Goal: Transaction & Acquisition: Purchase product/service

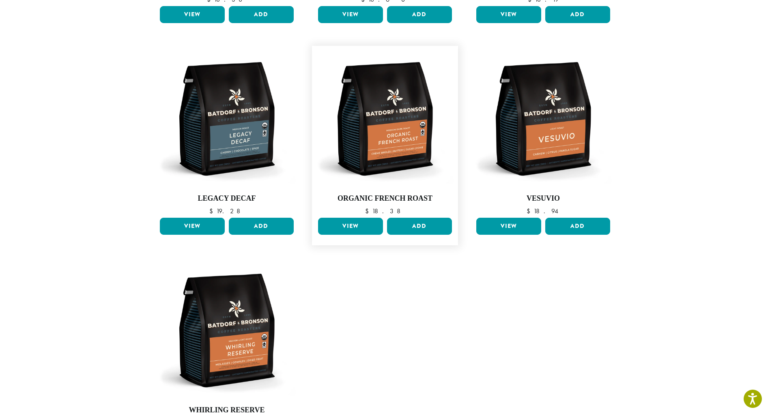
scroll to position [325, 0]
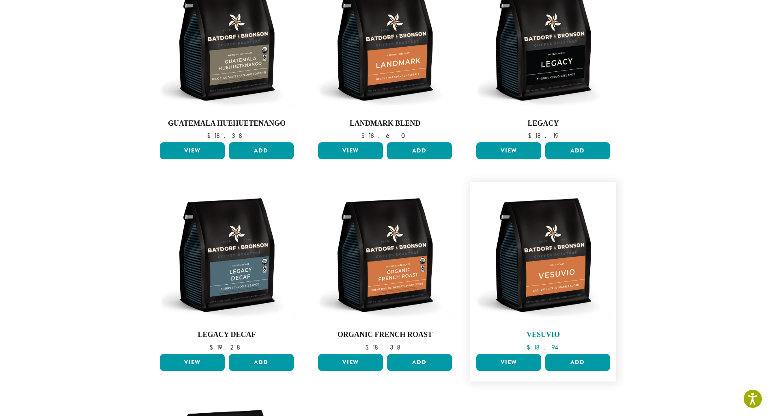
click at [538, 279] on img at bounding box center [543, 255] width 138 height 138
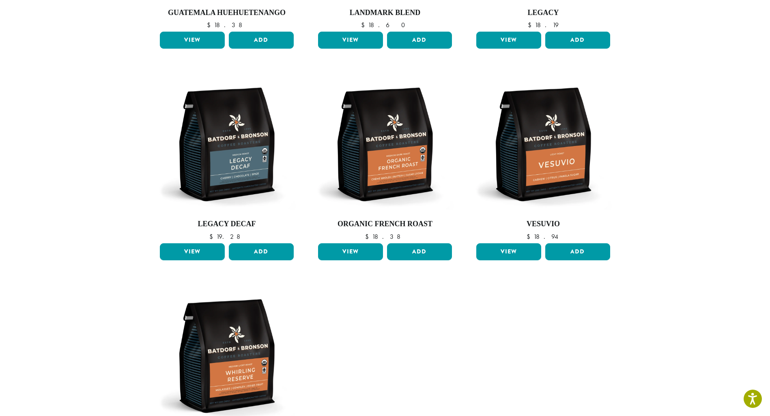
scroll to position [527, 0]
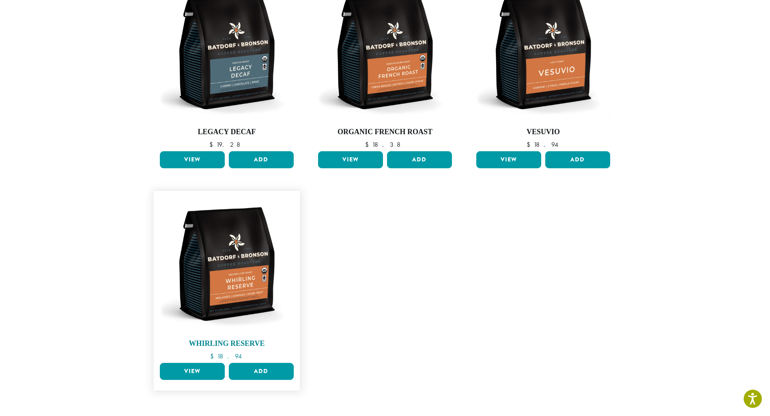
click at [246, 239] on img at bounding box center [227, 264] width 138 height 138
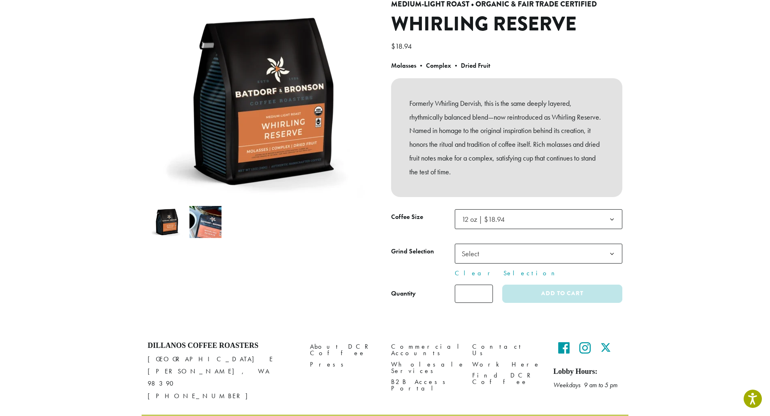
scroll to position [108, 0]
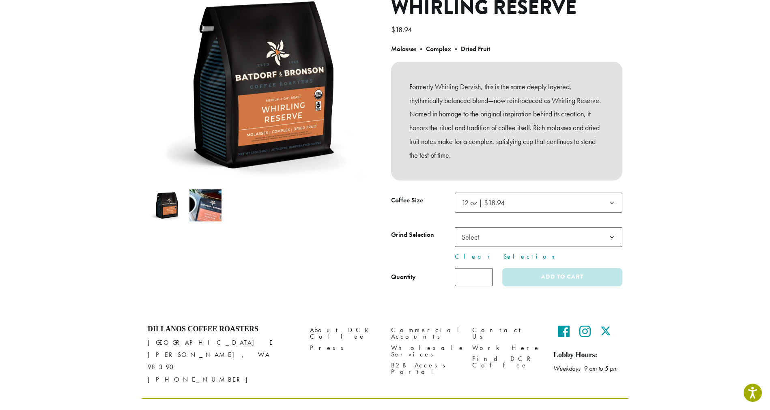
click at [485, 240] on span "Select" at bounding box center [472, 237] width 29 height 16
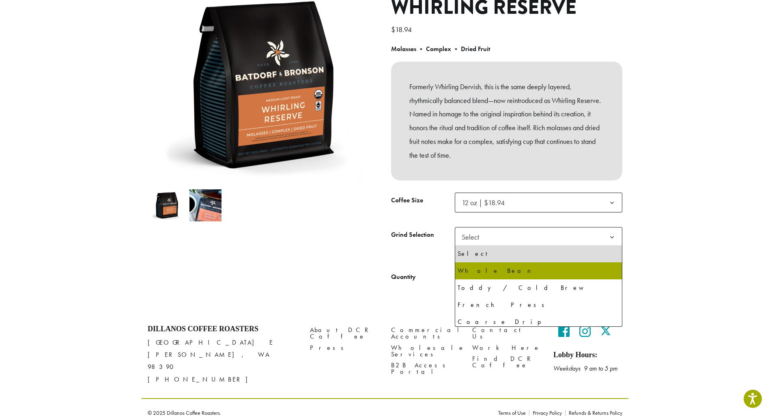
select select "**********"
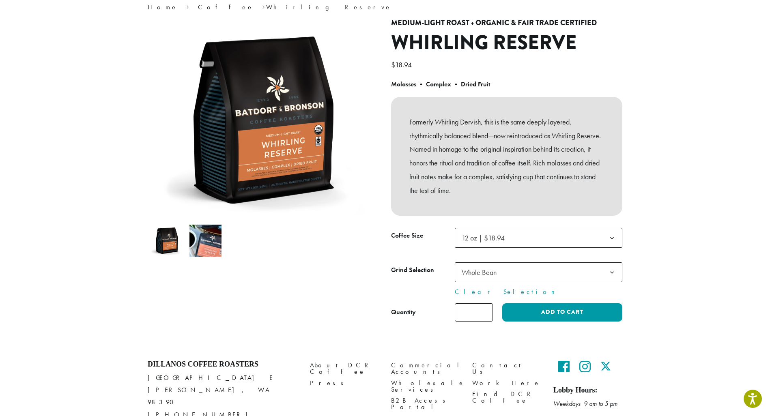
scroll to position [0, 0]
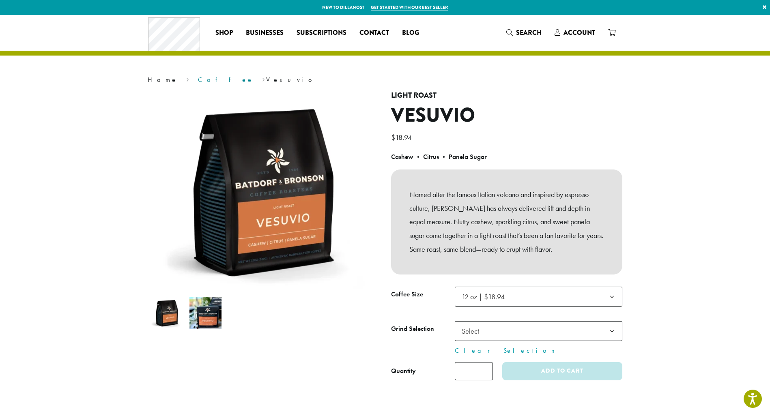
click at [198, 80] on link "Coffee" at bounding box center [226, 79] width 56 height 9
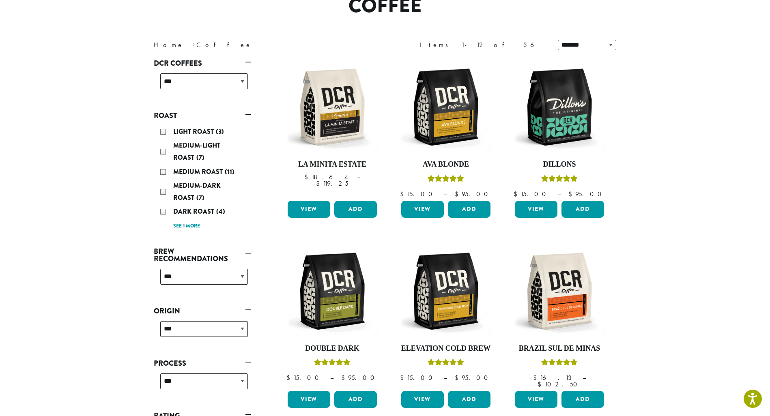
scroll to position [81, 0]
click at [182, 273] on select "**********" at bounding box center [204, 277] width 88 height 16
select select "********"
click at [160, 269] on select "**********" at bounding box center [204, 277] width 88 height 16
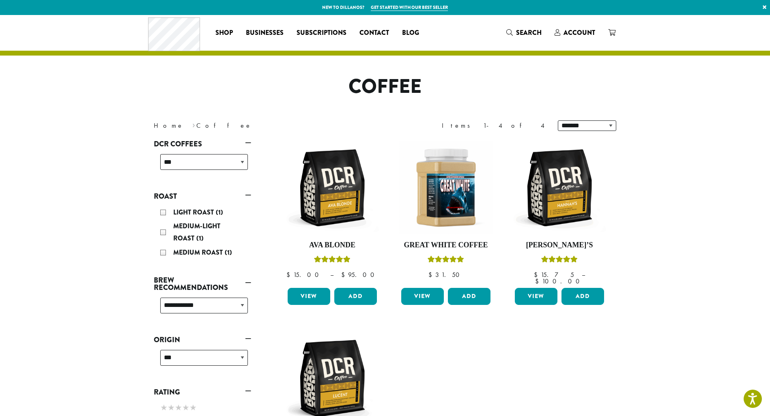
click at [188, 153] on div "**********" at bounding box center [204, 165] width 94 height 29
drag, startPoint x: 192, startPoint y: 163, endPoint x: 197, endPoint y: 164, distance: 5.1
click at [192, 163] on select "**********" at bounding box center [204, 162] width 88 height 16
click at [112, 254] on section "**********" at bounding box center [385, 292] width 770 height 555
click at [205, 307] on select "**********" at bounding box center [204, 306] width 88 height 16
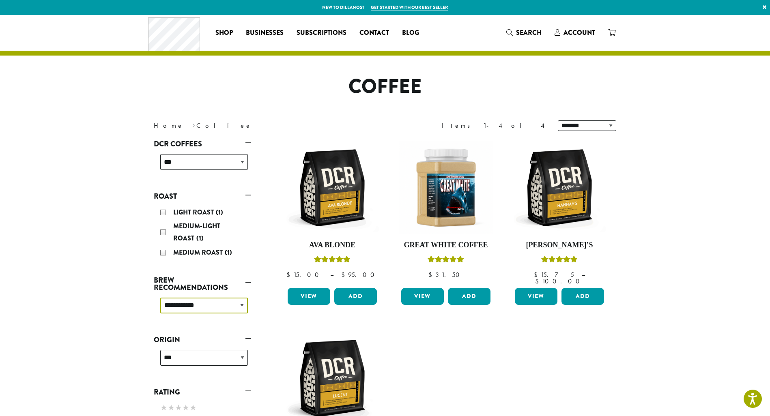
select select
click at [160, 298] on select "**********" at bounding box center [204, 306] width 88 height 16
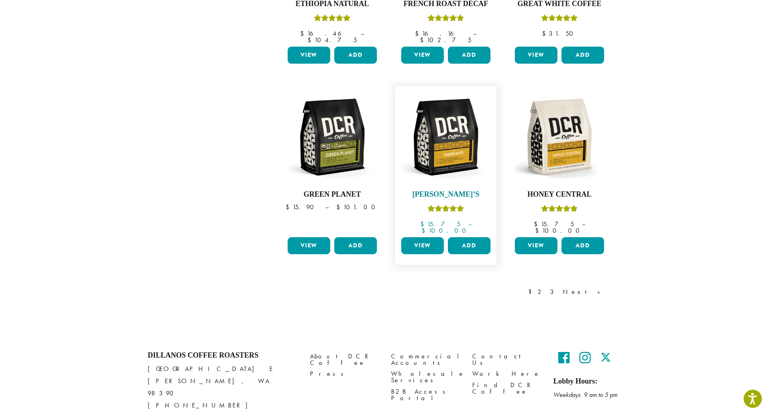
scroll to position [623, 0]
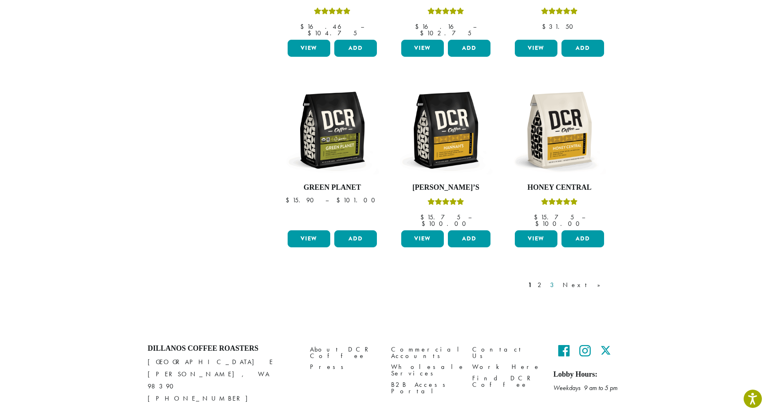
click at [559, 280] on link "3" at bounding box center [553, 285] width 10 height 10
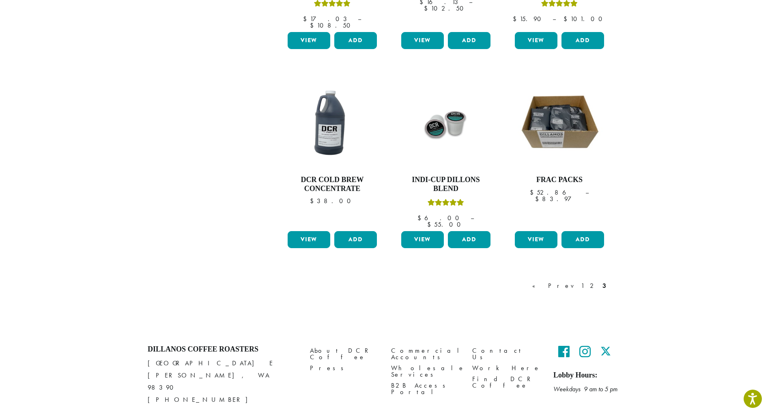
scroll to position [631, 0]
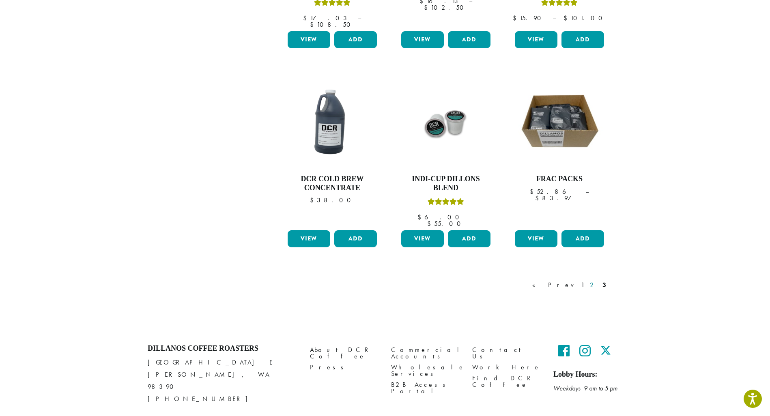
click at [592, 280] on link "2" at bounding box center [593, 285] width 10 height 10
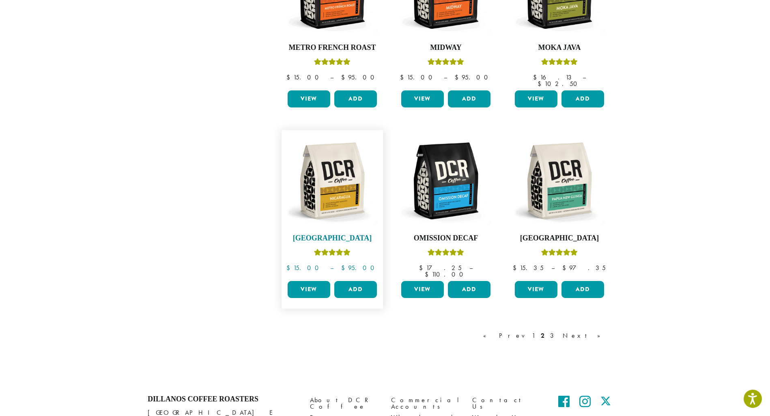
scroll to position [460, 0]
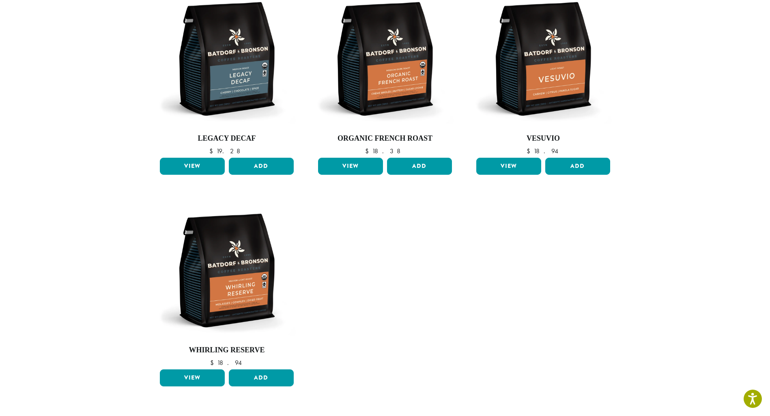
scroll to position [527, 0]
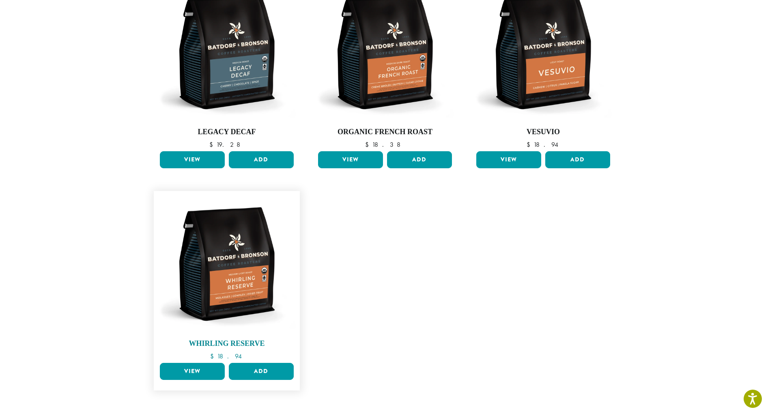
click at [219, 282] on img at bounding box center [227, 264] width 138 height 138
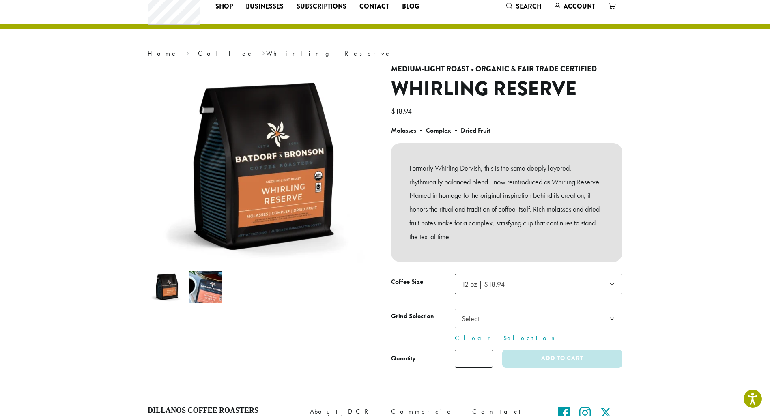
scroll to position [41, 0]
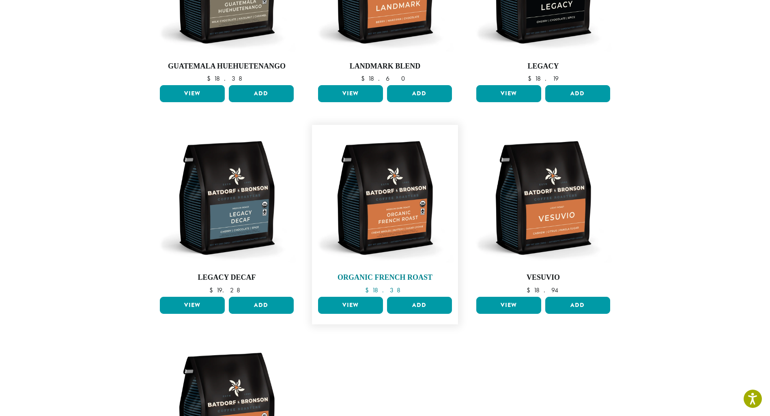
scroll to position [365, 0]
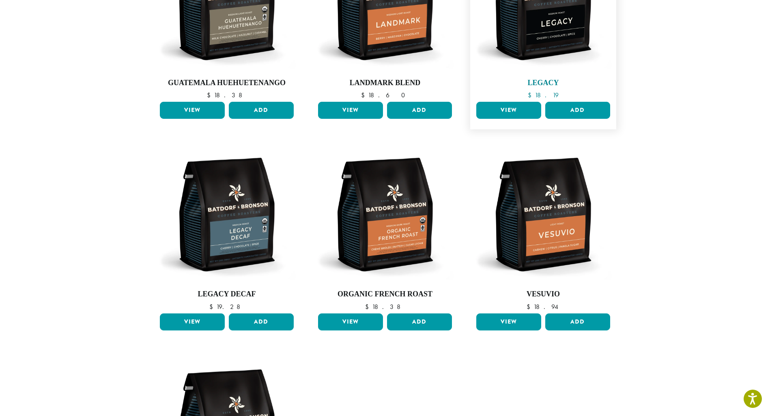
click at [581, 32] on img at bounding box center [543, 3] width 138 height 138
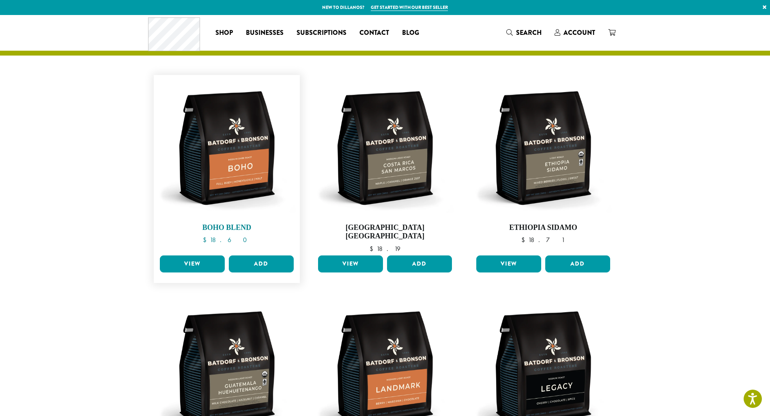
click at [231, 223] on link "Boho Blend $ 18.60" at bounding box center [227, 165] width 138 height 173
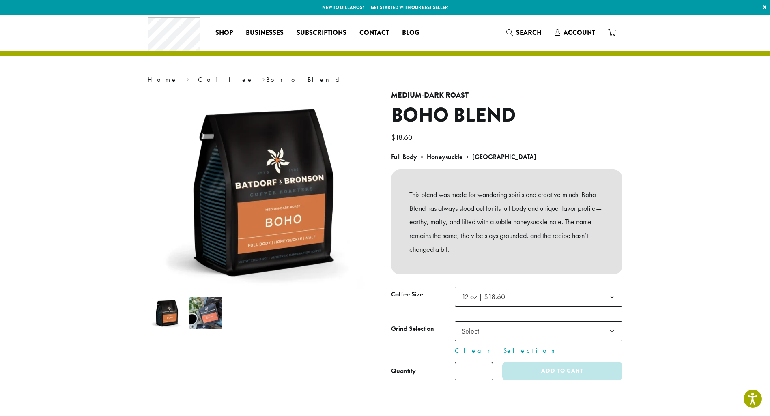
click at [494, 298] on span "12 oz | $18.60" at bounding box center [483, 296] width 43 height 9
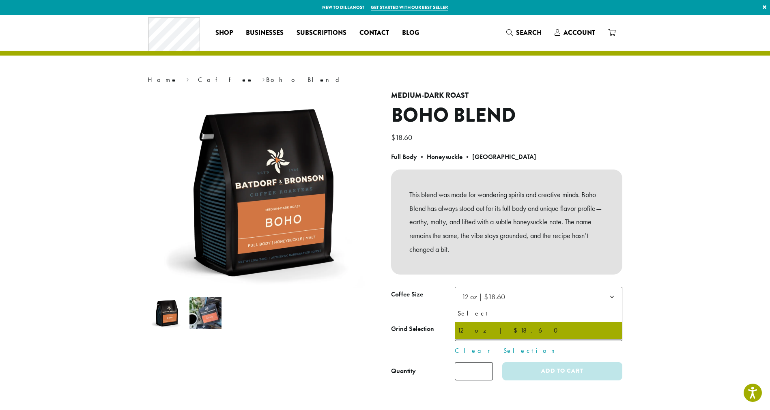
click at [494, 298] on span "12 oz | $18.60" at bounding box center [483, 296] width 43 height 9
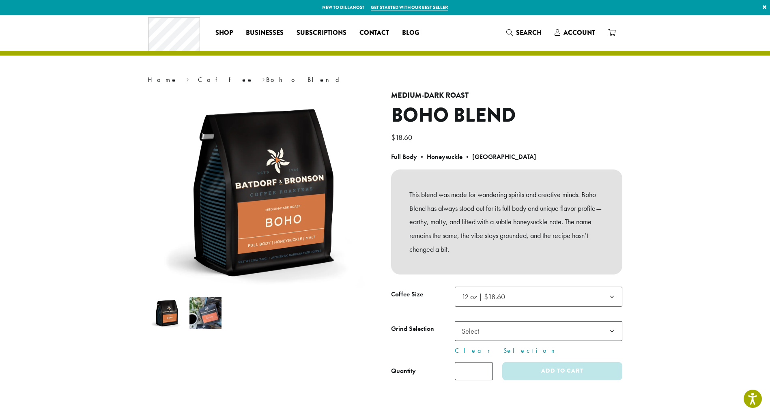
click at [521, 335] on span "Select" at bounding box center [539, 331] width 168 height 20
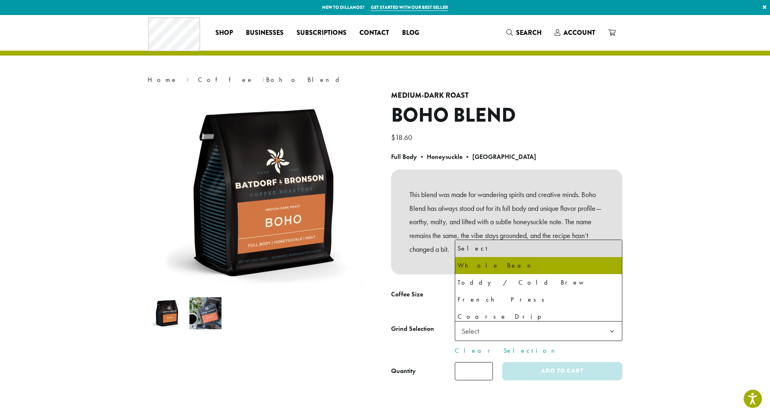
select select "**********"
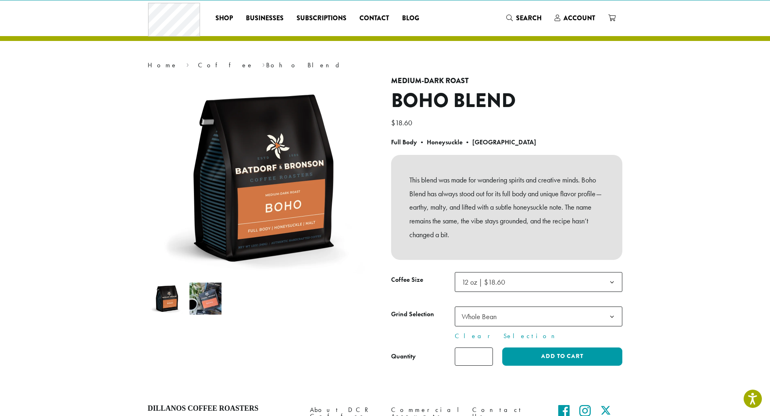
scroll to position [13, 0]
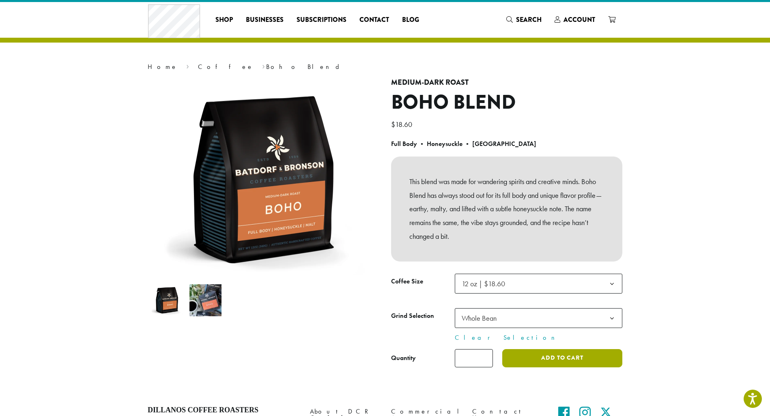
click at [591, 359] on button "Add to cart" at bounding box center [562, 358] width 120 height 18
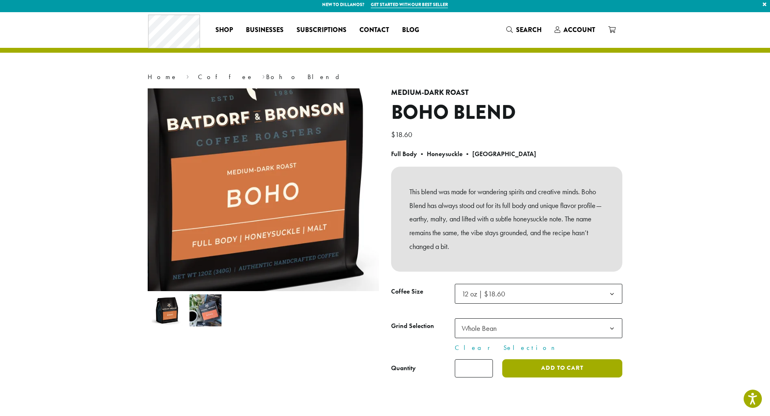
scroll to position [0, 0]
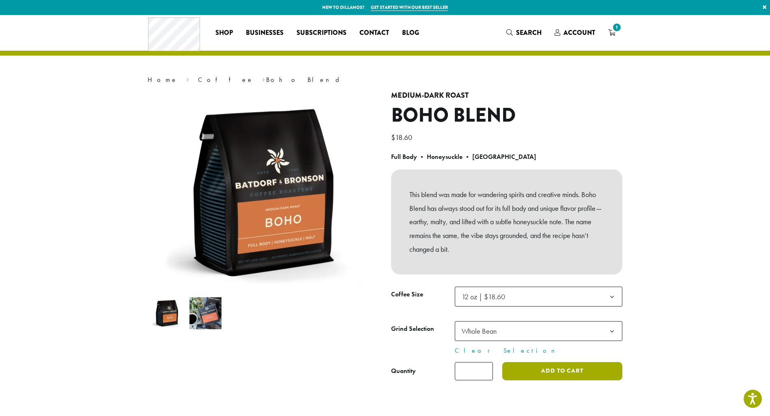
click at [568, 365] on button "Add to cart" at bounding box center [562, 371] width 120 height 18
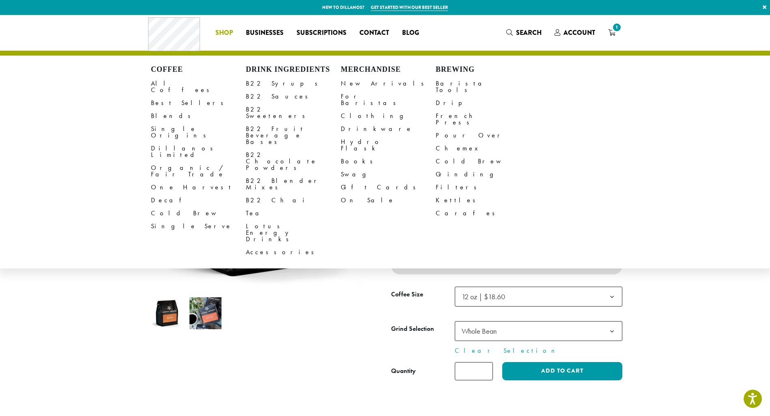
click at [228, 32] on li "Coffee All Coffees Best Sellers Blends Single Origins Dillanos Limited Organic …" at bounding box center [224, 32] width 30 height 13
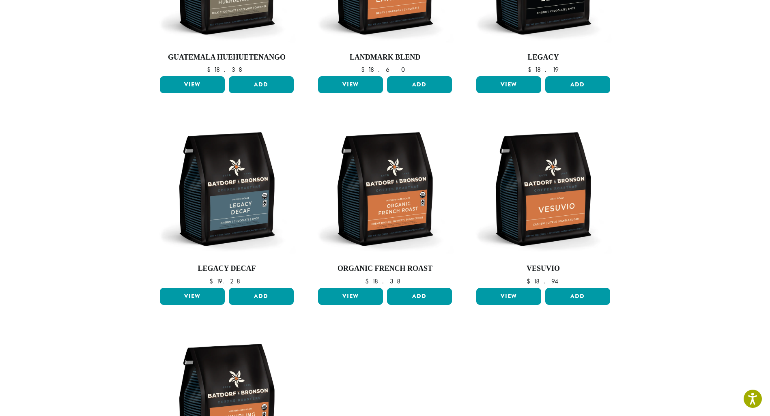
scroll to position [290, 0]
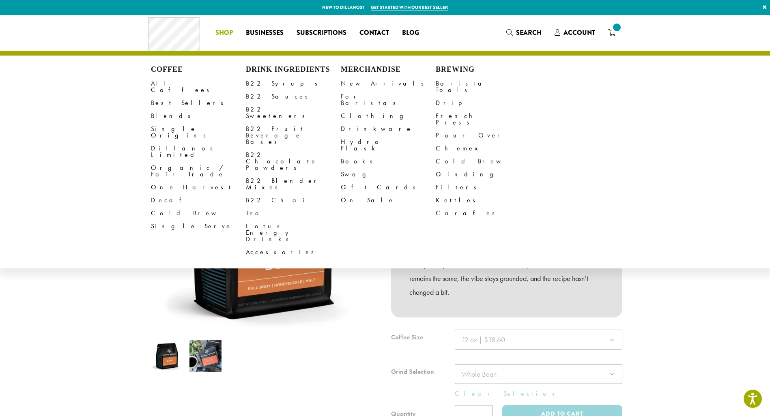
click at [219, 33] on span "Shop" at bounding box center [223, 33] width 17 height 10
click at [267, 84] on link "B22 Syrups" at bounding box center [293, 83] width 95 height 13
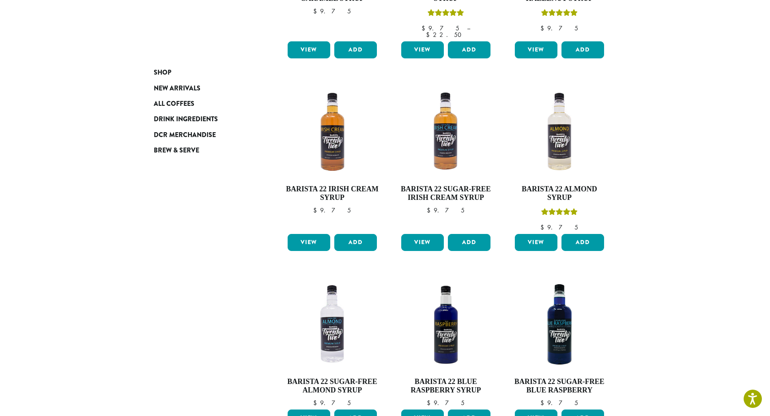
scroll to position [527, 0]
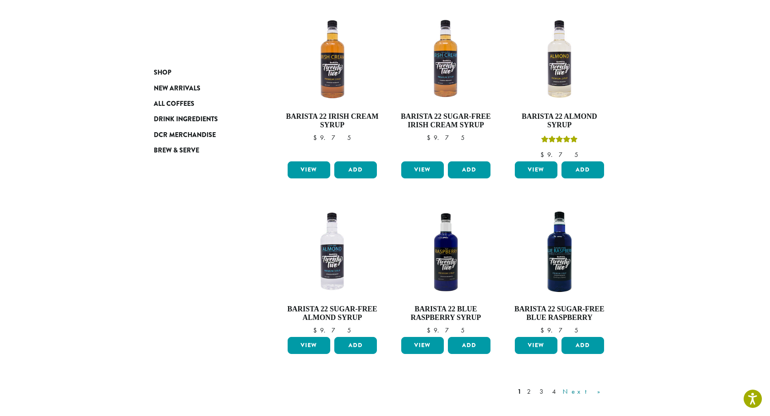
click at [596, 387] on link "Next »" at bounding box center [584, 392] width 47 height 10
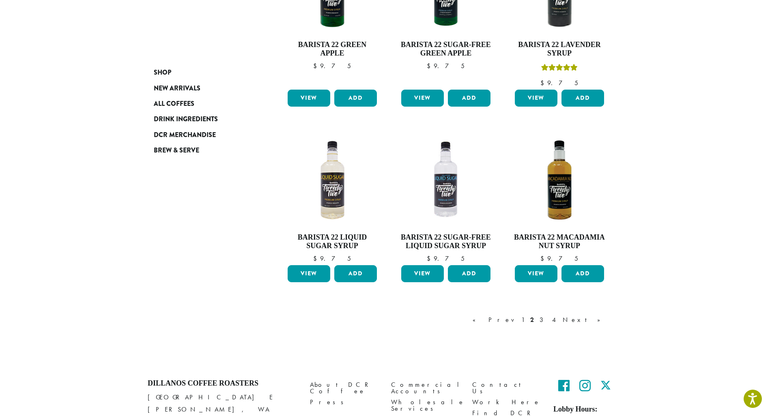
scroll to position [577, 0]
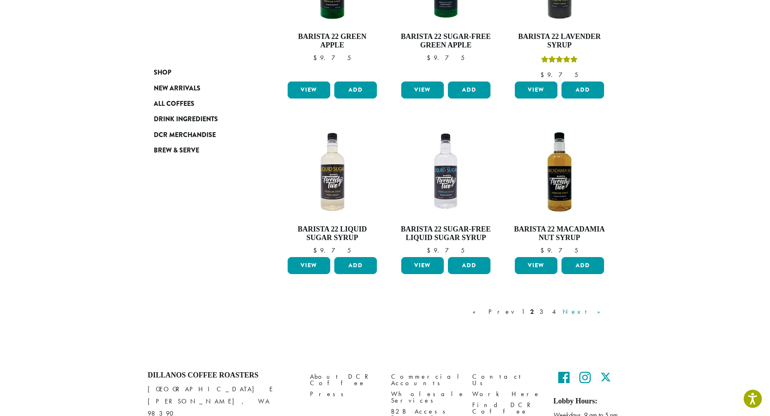
click at [601, 313] on link "Next »" at bounding box center [584, 312] width 47 height 10
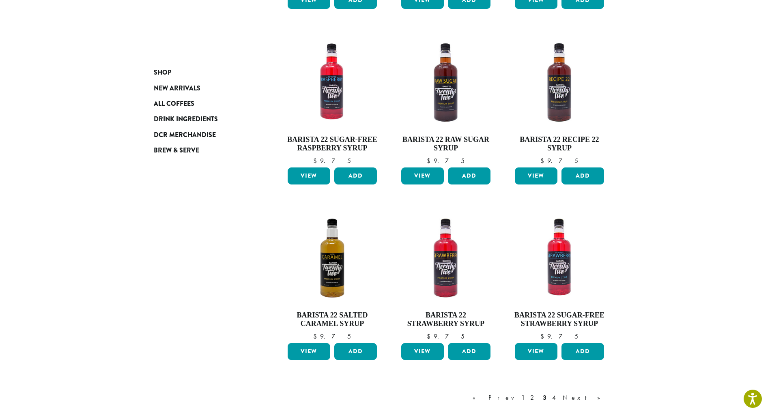
scroll to position [496, 0]
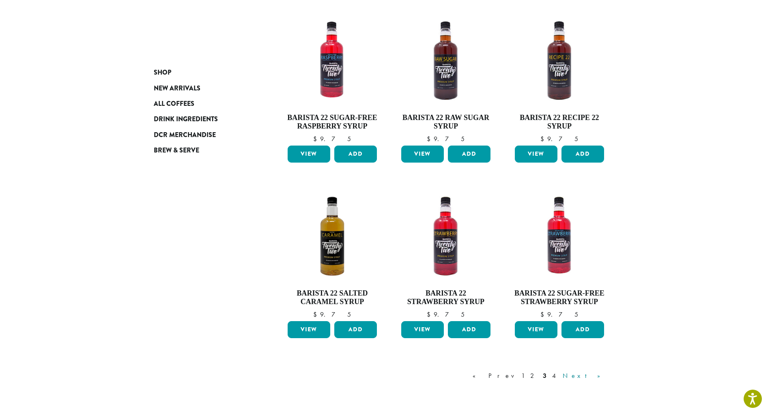
click at [599, 378] on link "Next »" at bounding box center [584, 376] width 47 height 10
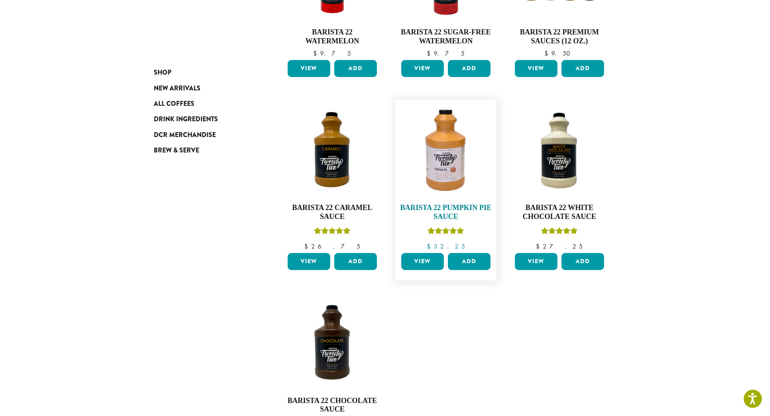
scroll to position [50, 0]
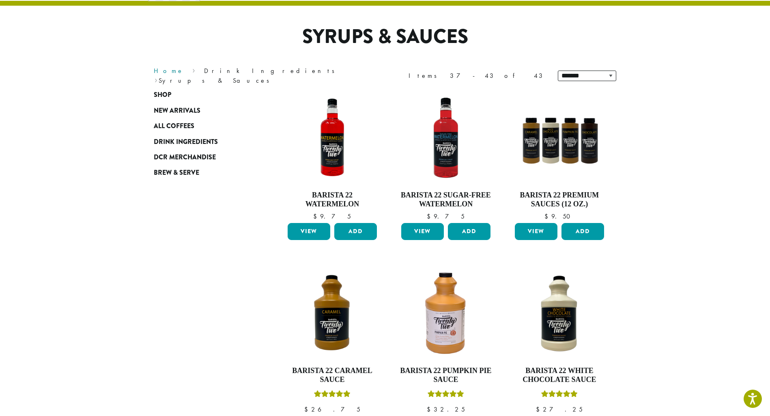
click at [159, 75] on link "Home" at bounding box center [169, 71] width 30 height 9
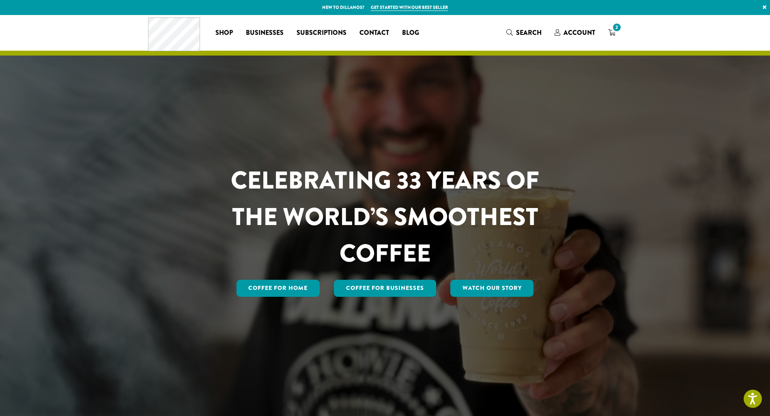
click at [488, 399] on div "CELEBRATING 33 YEARS OF THE WORLD’S SMOOTHEST COFFEE Coffee for Home Coffee For…" at bounding box center [385, 216] width 487 height 403
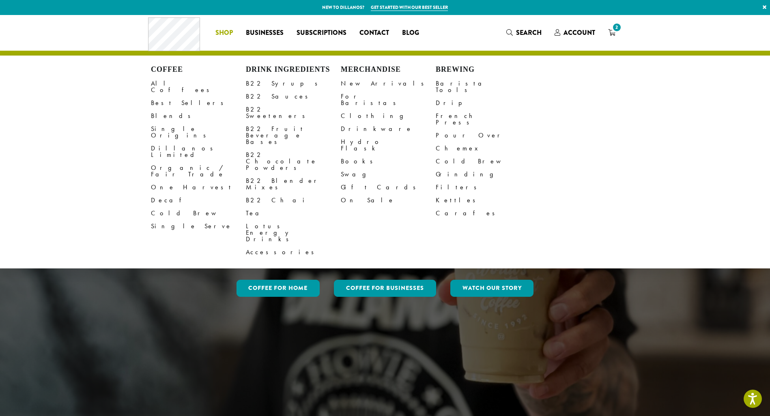
click at [217, 32] on li "Coffee All Coffees Best Sellers Blends Single Origins Dillanos Limited Organic …" at bounding box center [224, 32] width 30 height 13
click at [275, 111] on link "B22 Sweeteners" at bounding box center [293, 112] width 95 height 19
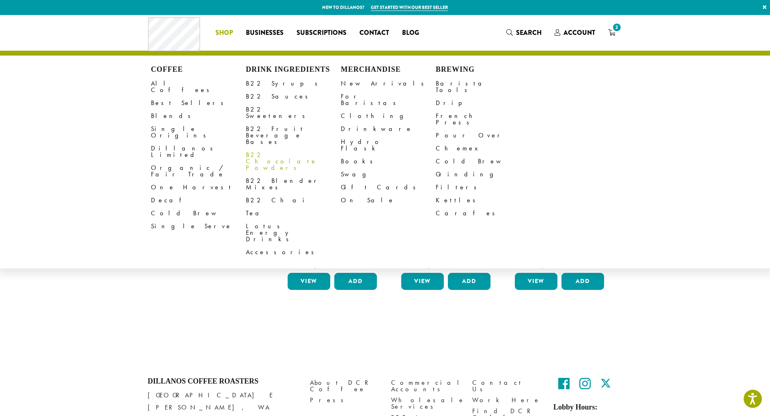
click at [286, 148] on link "B22 Chocolate Powders" at bounding box center [293, 161] width 95 height 26
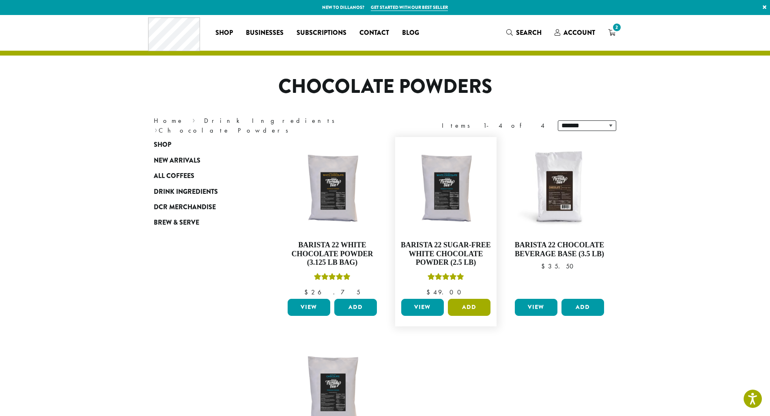
click at [475, 309] on button "Add" at bounding box center [469, 307] width 43 height 17
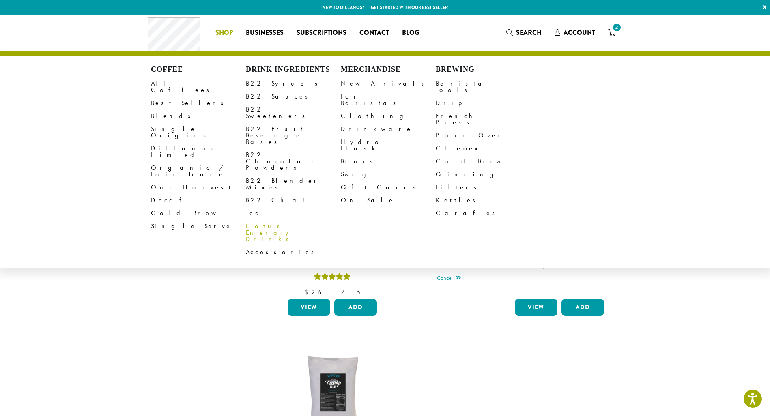
click at [282, 220] on link "Lotus Energy Drinks" at bounding box center [293, 233] width 95 height 26
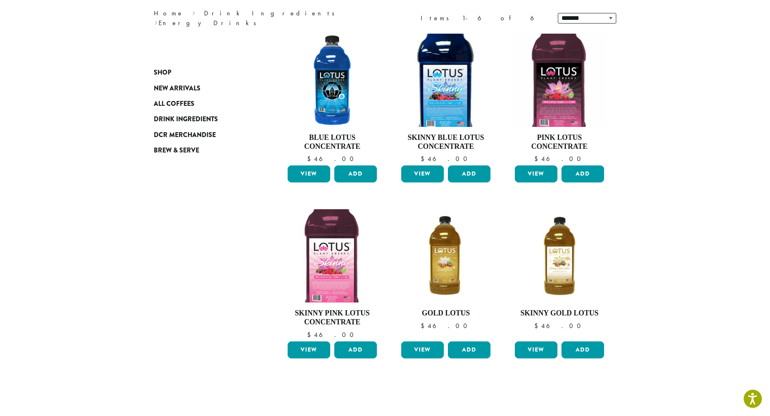
scroll to position [122, 0]
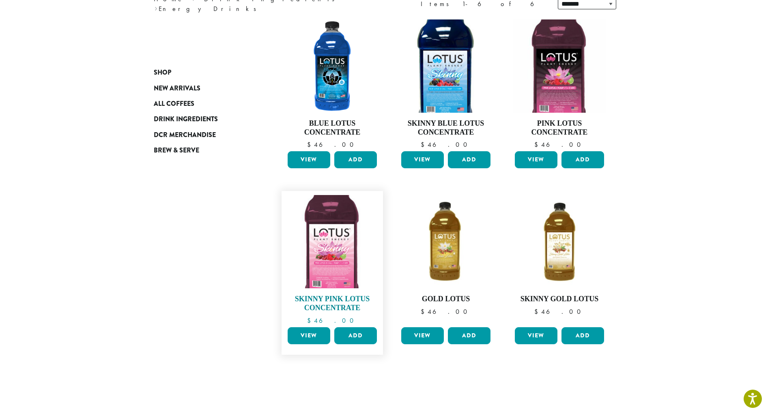
click at [346, 304] on h4 "Skinny Pink Lotus Concentrate" at bounding box center [332, 303] width 93 height 17
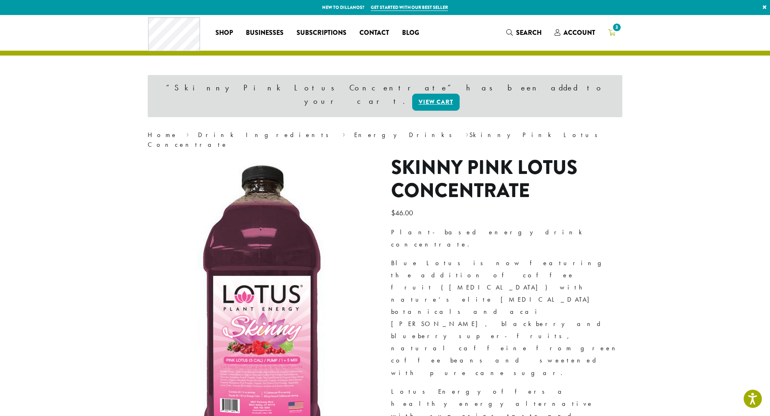
click at [621, 31] on link "3" at bounding box center [612, 32] width 20 height 13
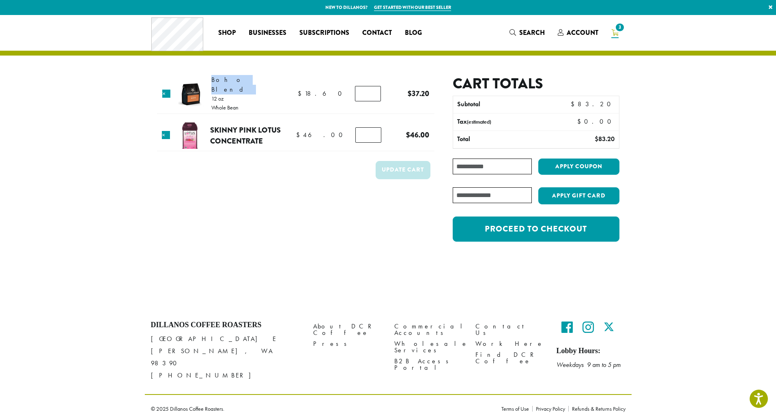
drag, startPoint x: 238, startPoint y: 79, endPoint x: 255, endPoint y: 79, distance: 17.0
click at [255, 79] on tr "× Boho Blend 12 oz Whole Bean $ 18.60 $ 18.60 Boho Blend quantity * $ 18.60 $ 3…" at bounding box center [295, 94] width 277 height 39
